Goal: Navigation & Orientation: Find specific page/section

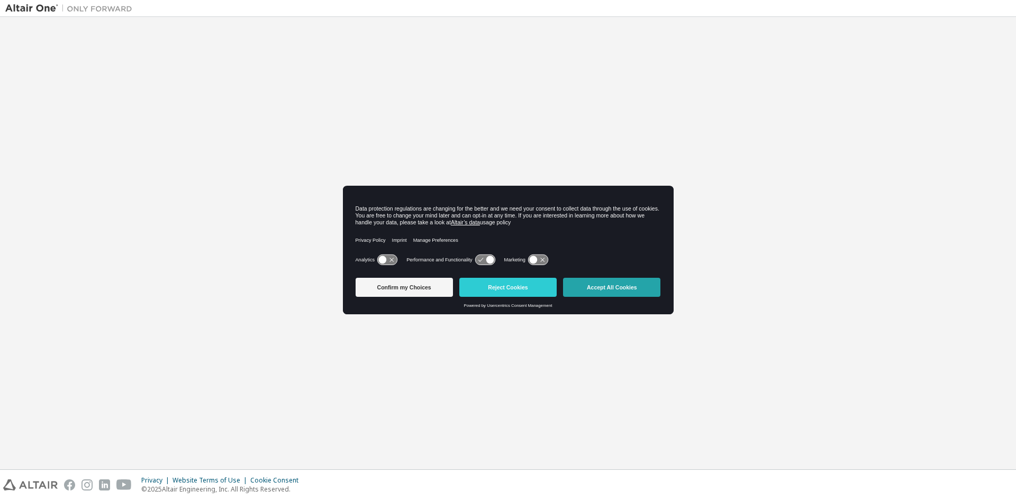
click at [598, 288] on button "Accept All Cookies" at bounding box center [611, 287] width 97 height 19
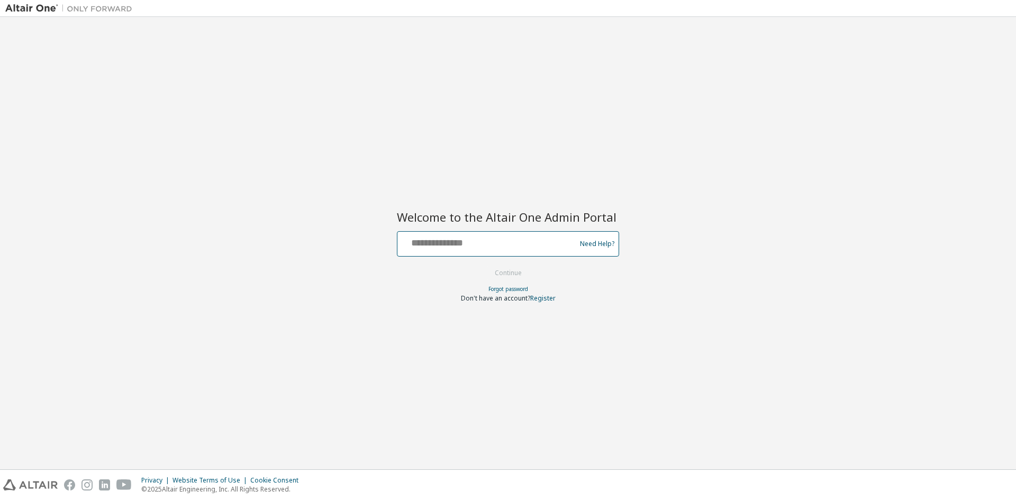
click at [422, 248] on input "text" at bounding box center [488, 241] width 173 height 15
type input "**********"
click at [503, 278] on button "Continue" at bounding box center [507, 273] width 49 height 16
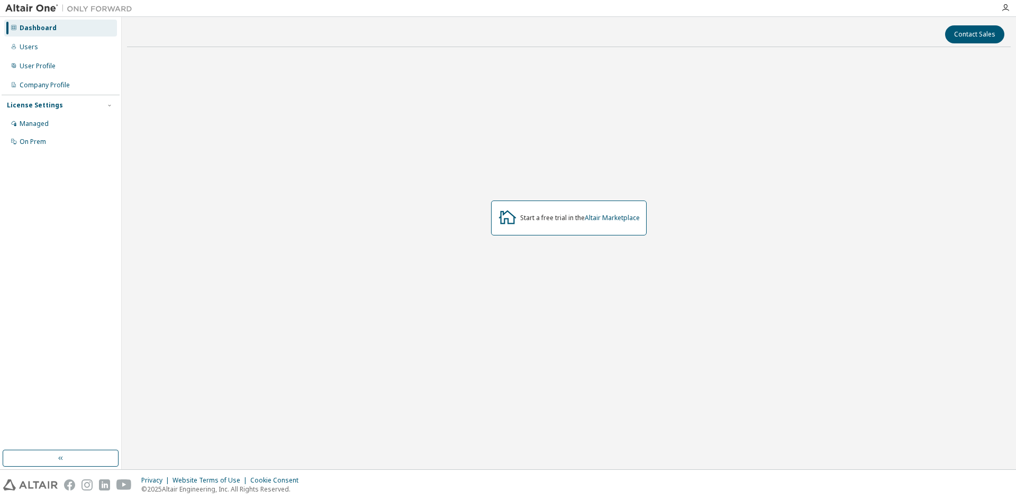
click at [528, 222] on div "Start a free trial in the Altair Marketplace" at bounding box center [580, 218] width 120 height 8
click at [105, 6] on img at bounding box center [71, 8] width 132 height 11
click at [54, 42] on div "Users" at bounding box center [60, 47] width 113 height 17
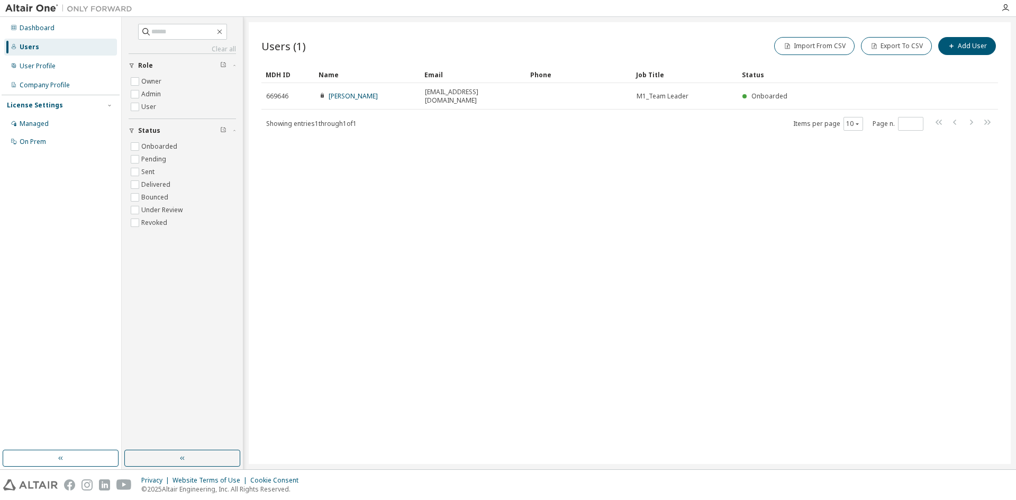
click at [80, 8] on img at bounding box center [71, 8] width 132 height 11
click at [67, 62] on div "User Profile" at bounding box center [60, 66] width 113 height 17
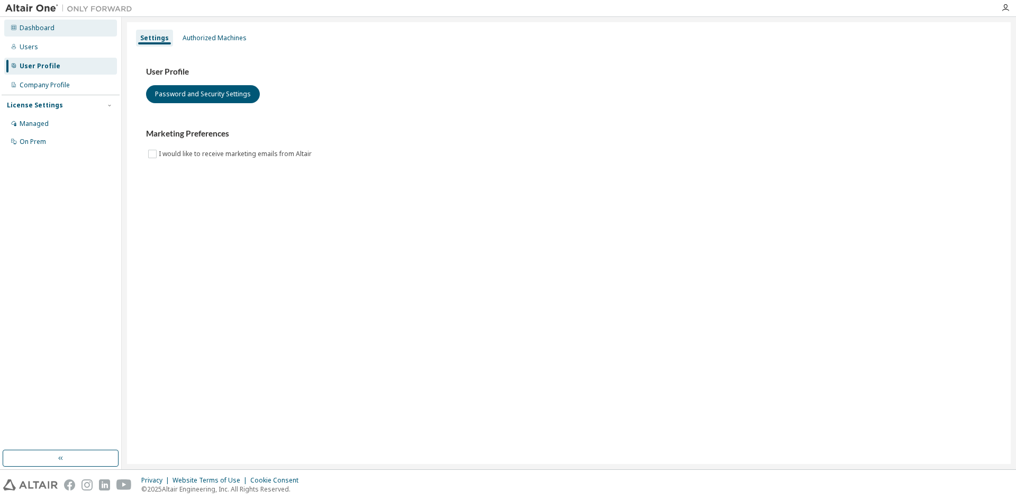
click at [44, 29] on div "Dashboard" at bounding box center [37, 28] width 35 height 8
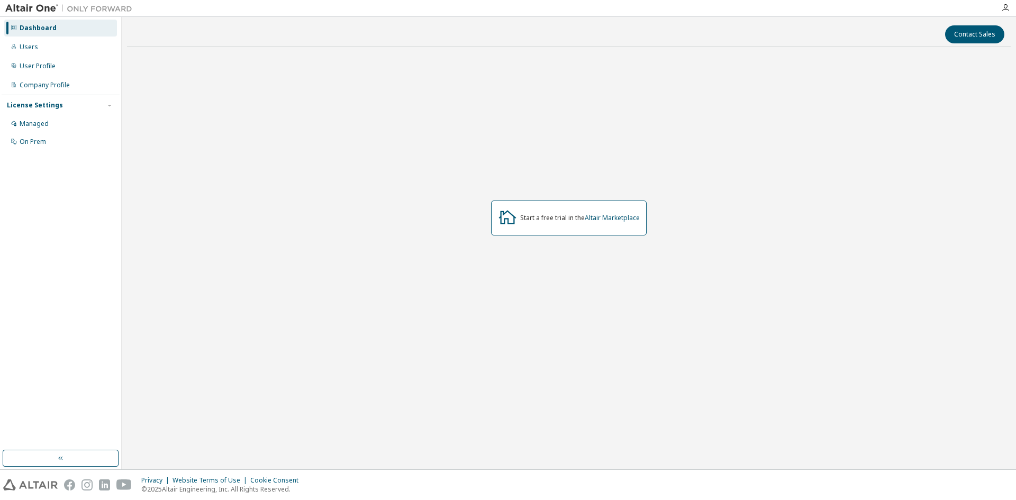
click at [504, 217] on icon at bounding box center [507, 216] width 19 height 19
click at [606, 216] on link "Altair Marketplace" at bounding box center [612, 217] width 55 height 9
